Goal: Information Seeking & Learning: Learn about a topic

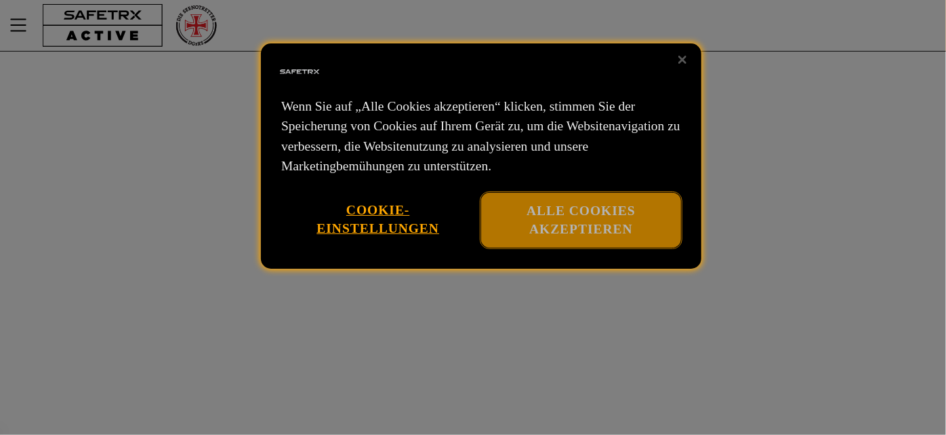
click at [549, 217] on font "Alle Cookies akzeptieren" at bounding box center [581, 219] width 109 height 33
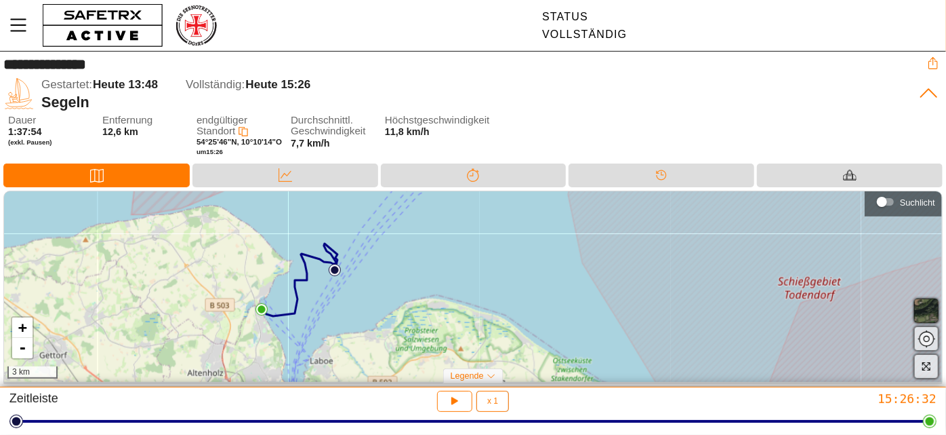
drag, startPoint x: 396, startPoint y: 306, endPoint x: 286, endPoint y: 294, distance: 110.5
click at [286, 294] on div "+ - 3 km" at bounding box center [473, 286] width 938 height 191
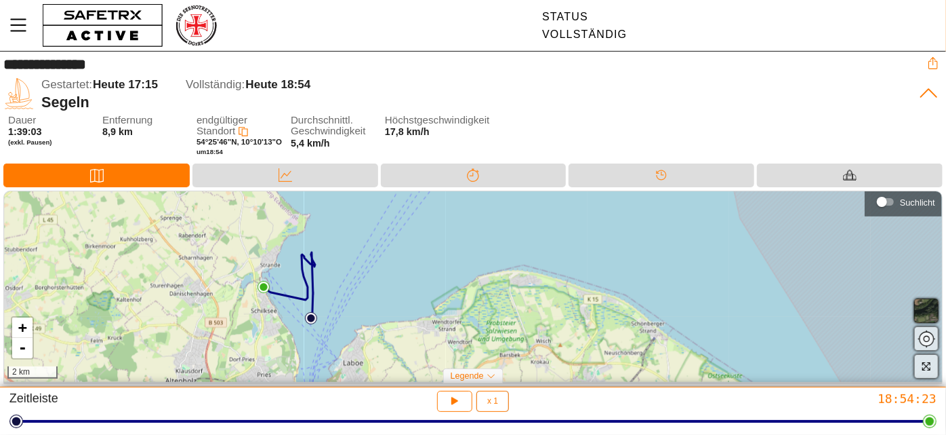
drag, startPoint x: 325, startPoint y: 299, endPoint x: 198, endPoint y: 298, distance: 127.5
click at [198, 298] on div "+ - 2 km" at bounding box center [473, 286] width 938 height 191
